Goal: Information Seeking & Learning: Learn about a topic

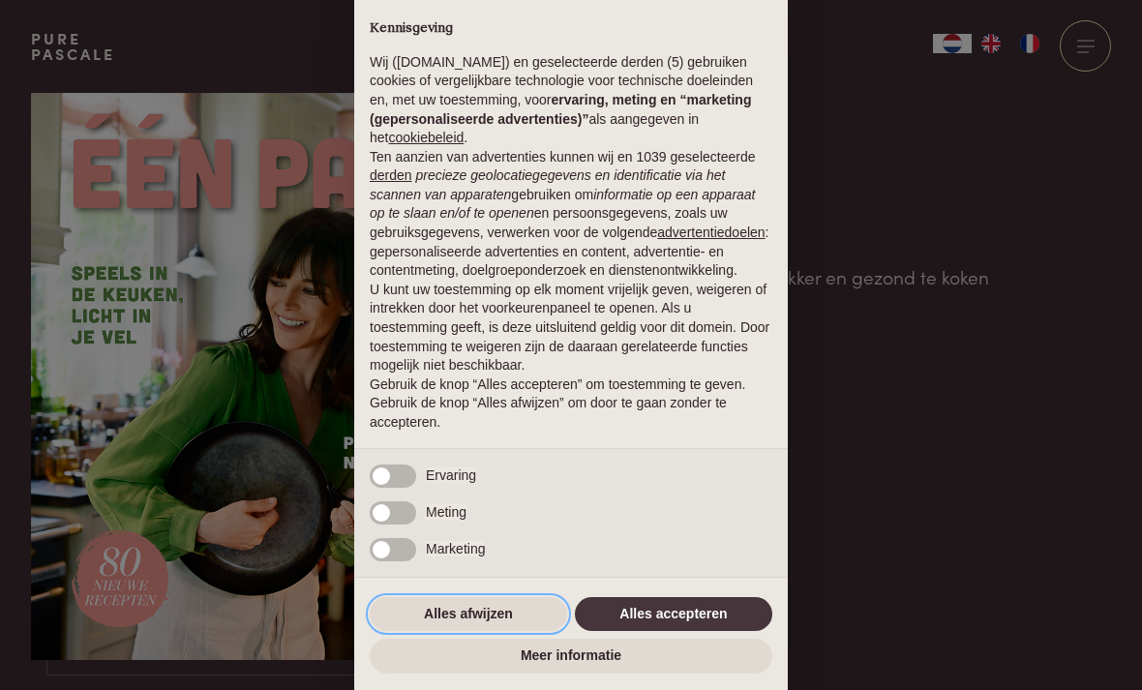
click at [470, 614] on button "Alles afwijzen" at bounding box center [468, 614] width 197 height 35
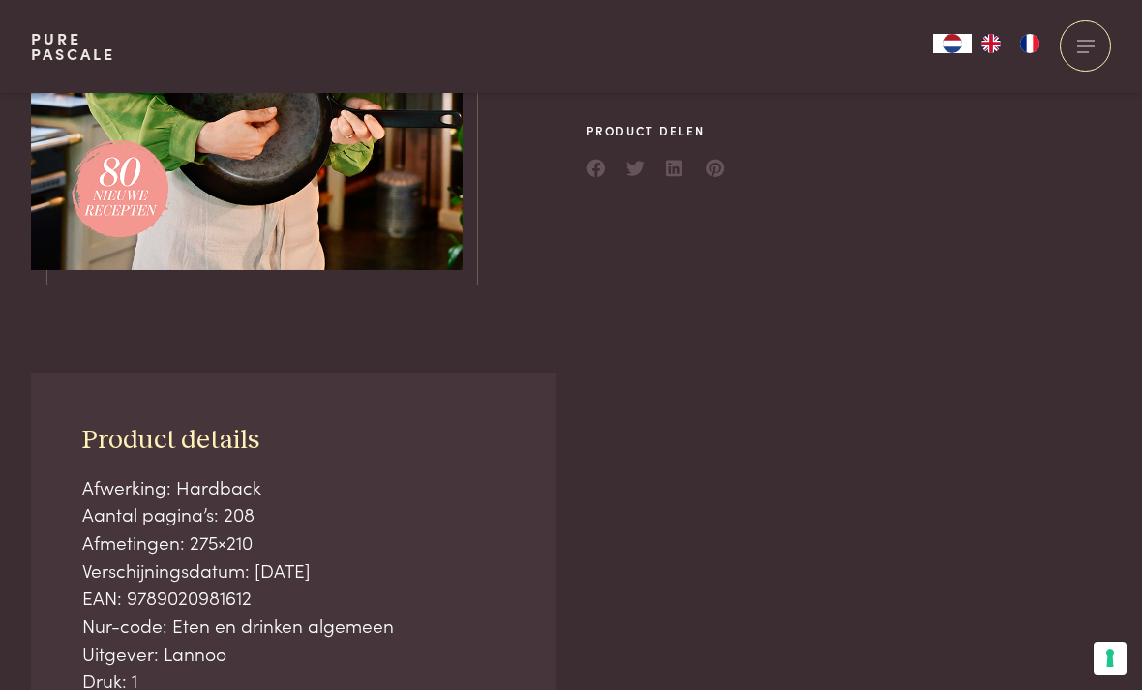
scroll to position [389, 0]
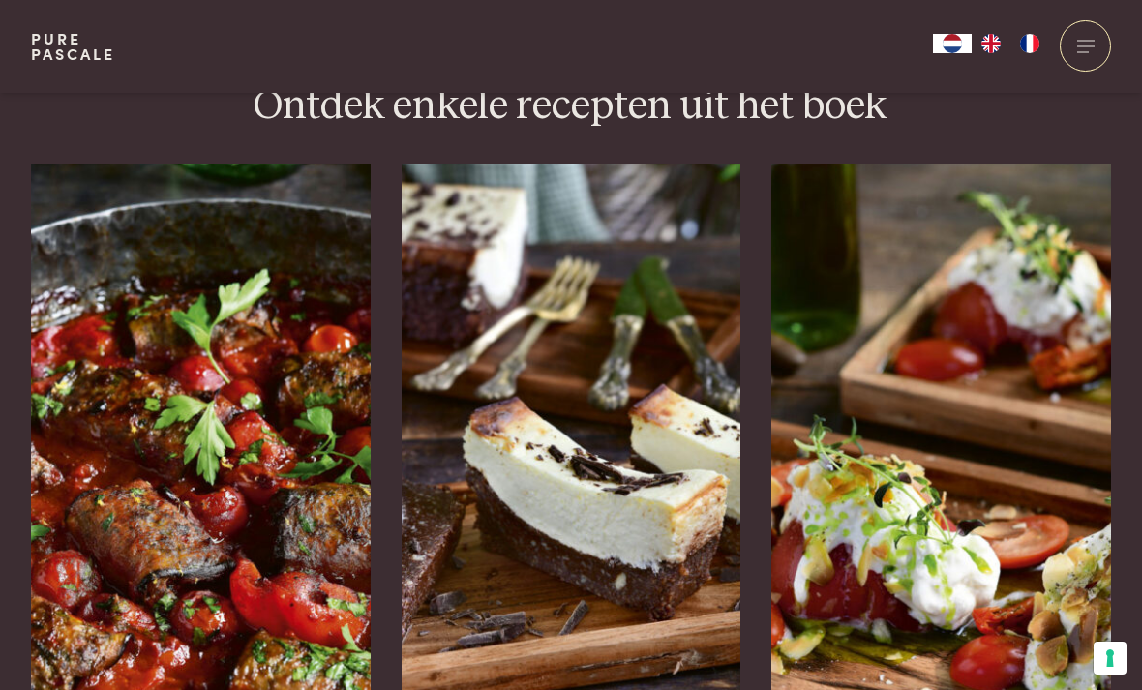
scroll to position [2953, 0]
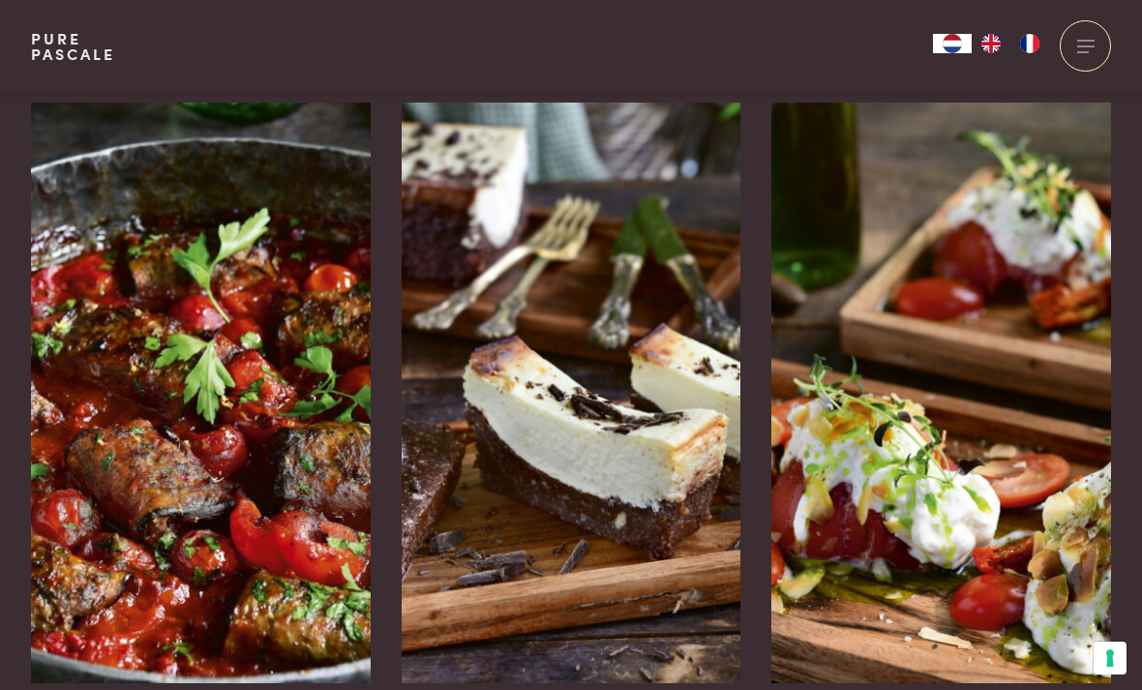
click at [309, 488] on img at bounding box center [201, 393] width 340 height 581
click at [684, 436] on img at bounding box center [572, 393] width 340 height 581
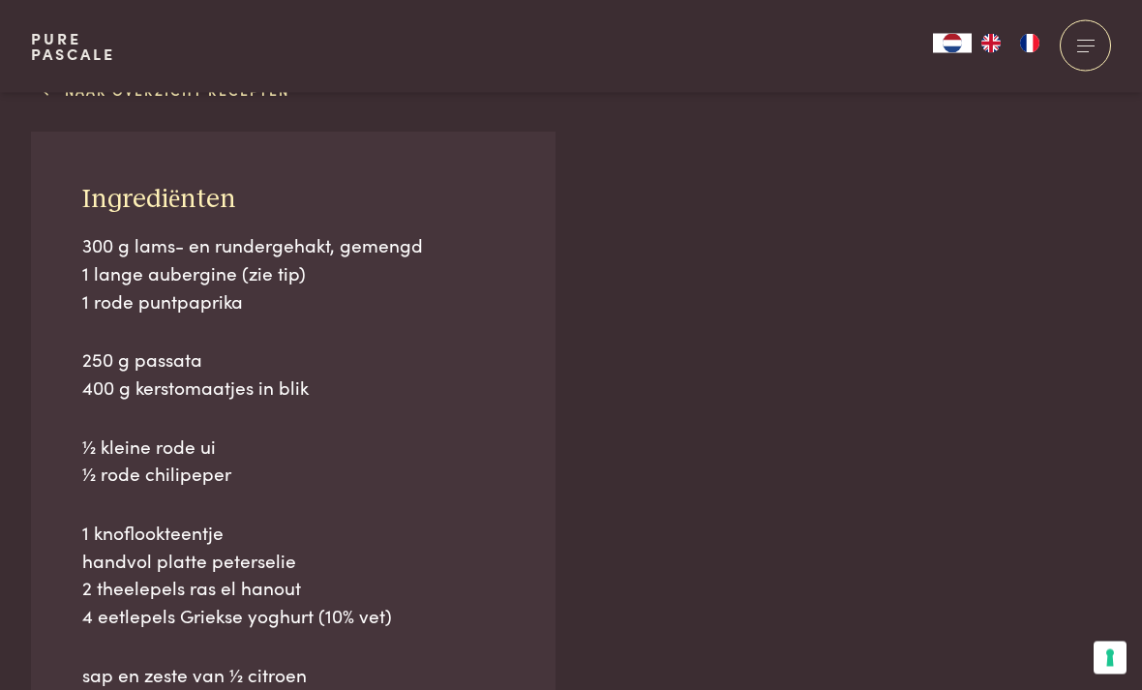
scroll to position [1300, 0]
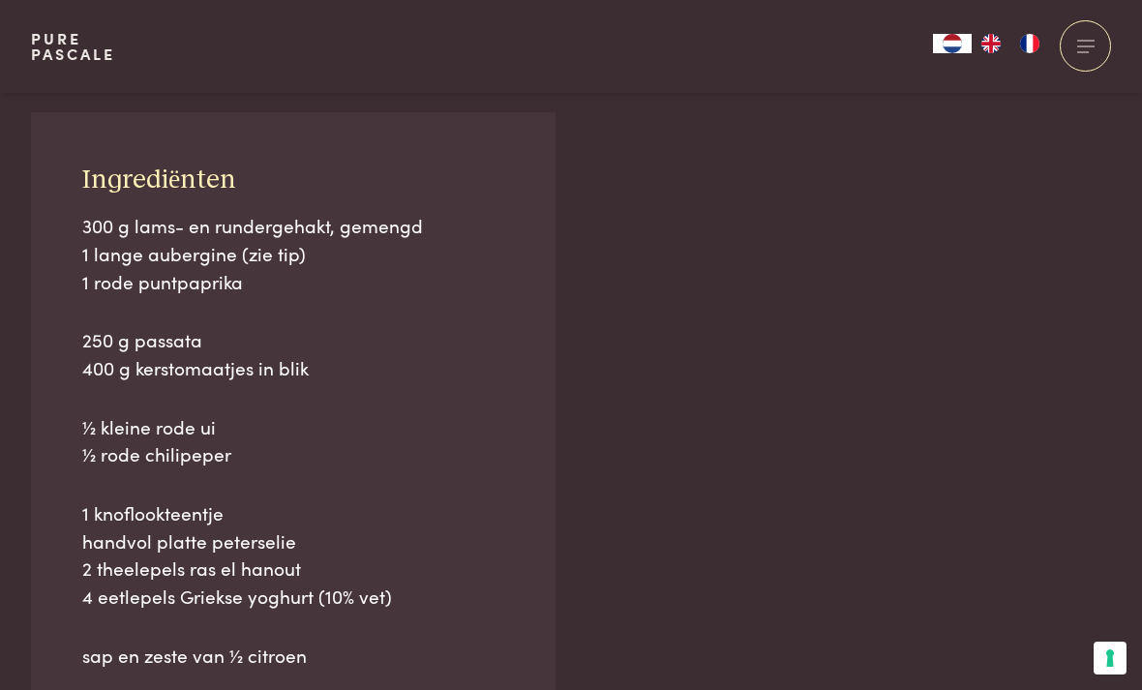
click at [44, 658] on div "Ingrediënten 300 g lams- en rundergehakt, gemengd 1 lange aubergine (zie tip) 1…" at bounding box center [293, 537] width 525 height 850
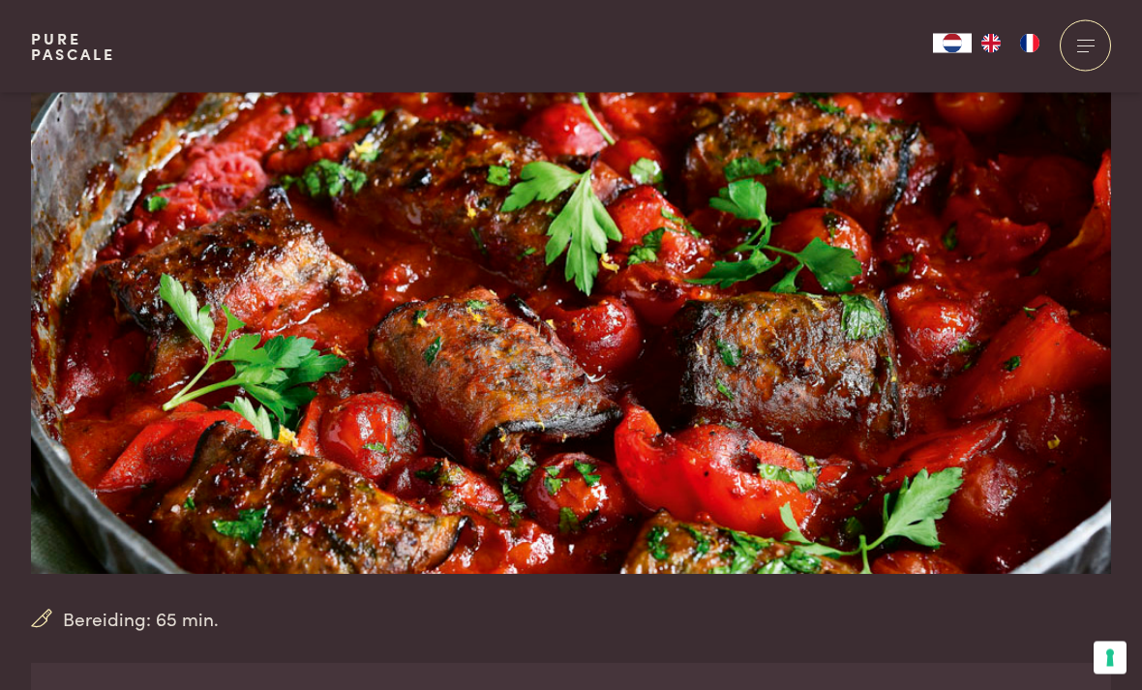
scroll to position [0, 0]
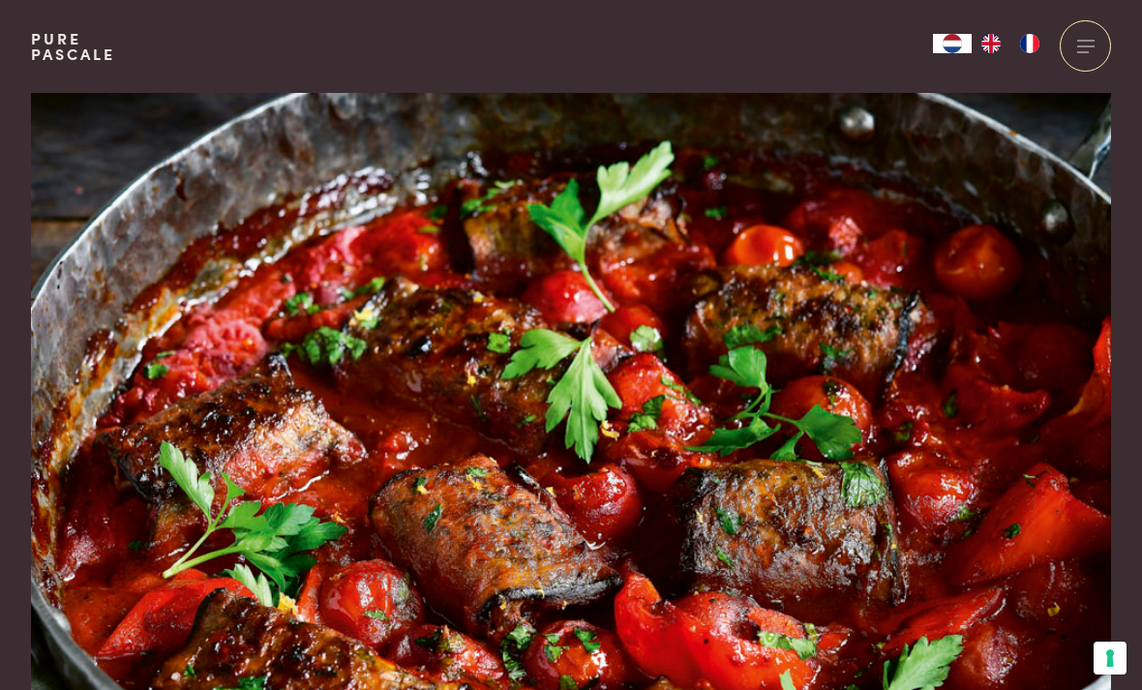
click at [1087, 44] on div at bounding box center [1085, 45] width 51 height 51
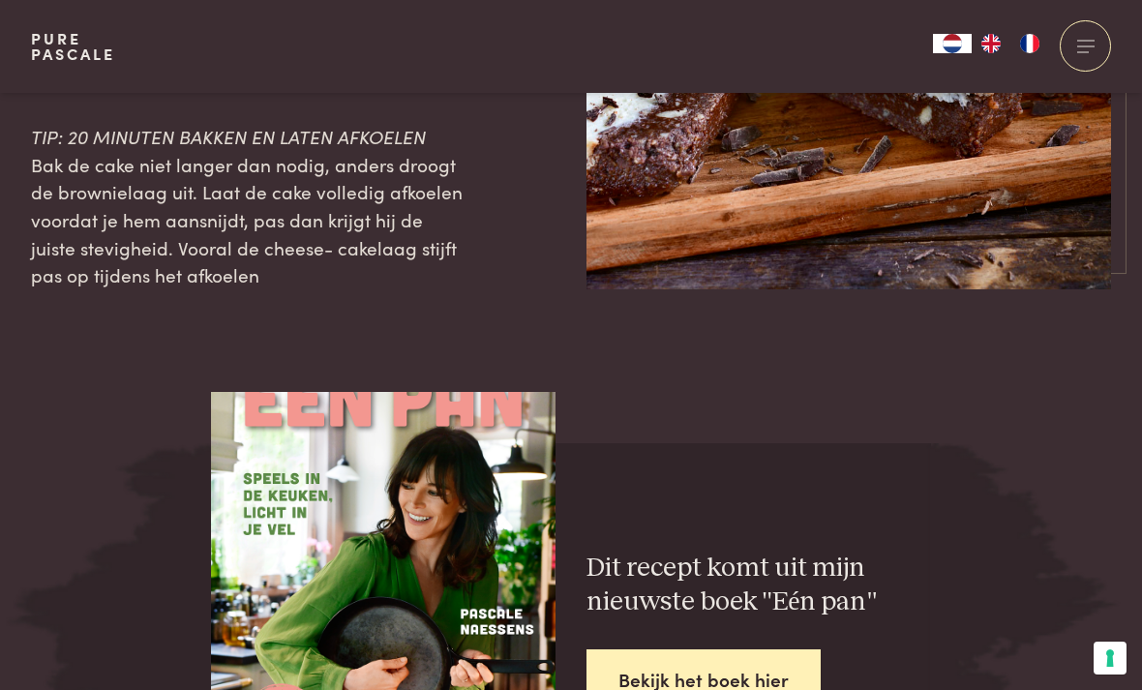
scroll to position [3631, 0]
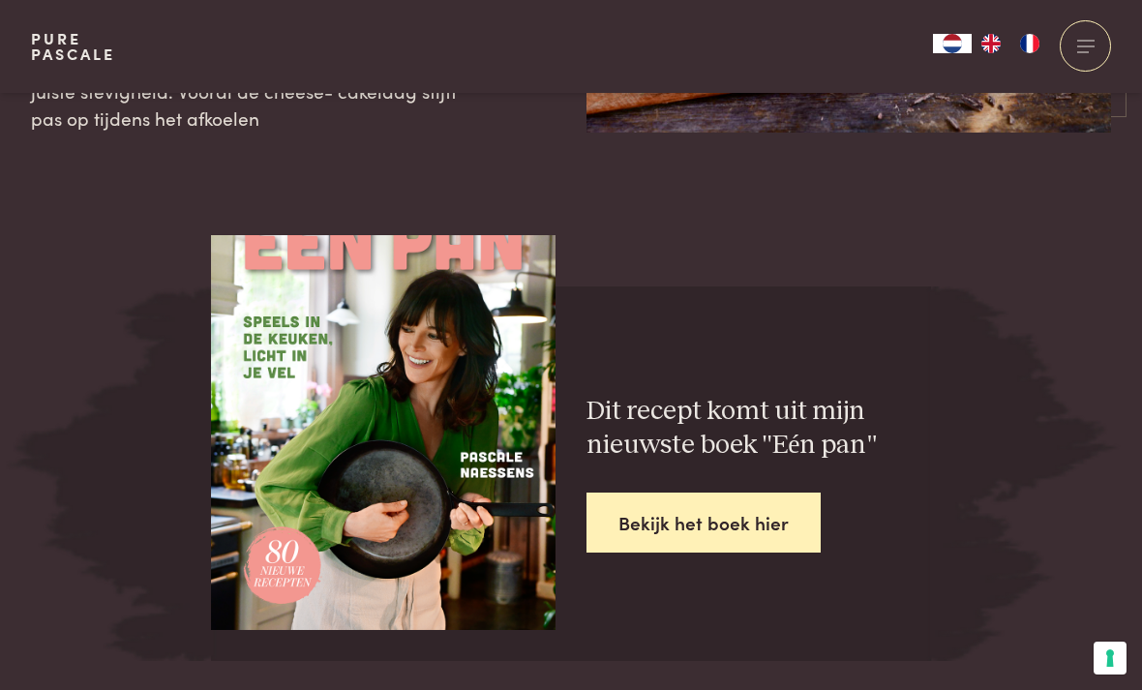
click at [716, 493] on link "Bekijk het boek hier" at bounding box center [703, 523] width 234 height 61
